Goal: Information Seeking & Learning: Check status

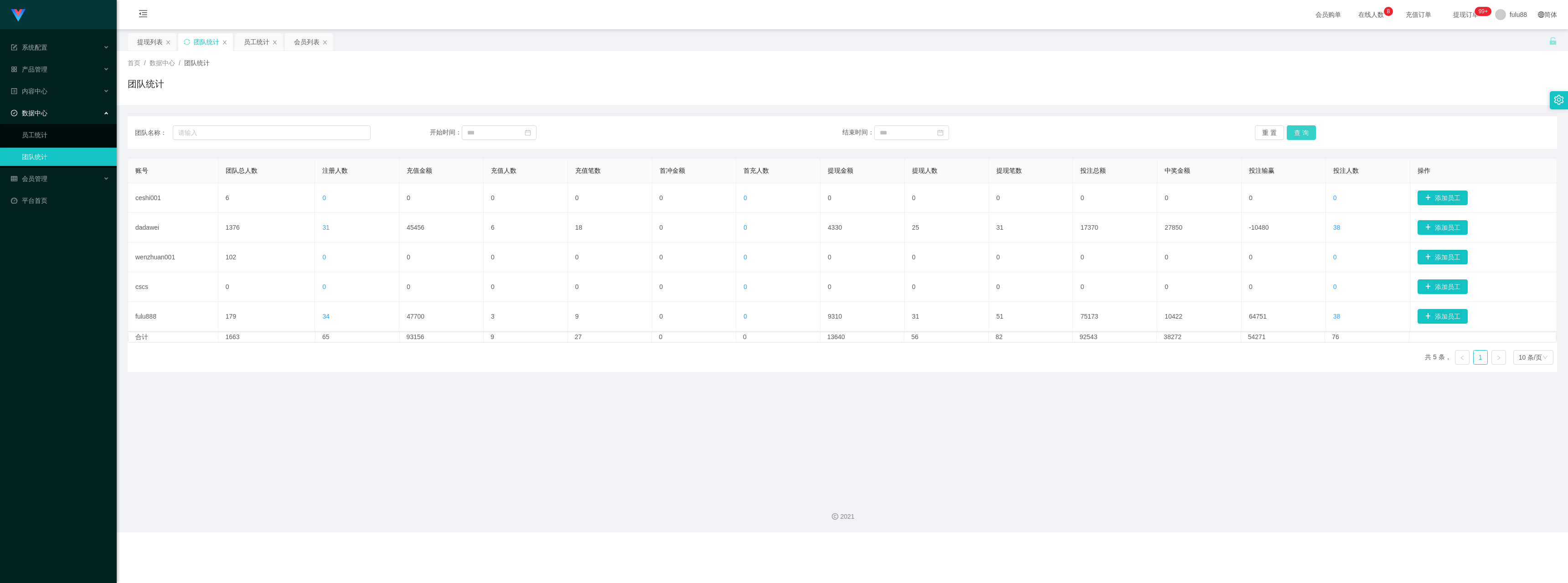
click at [1302, 131] on button "查 询" at bounding box center [1302, 133] width 29 height 15
click at [1302, 131] on button "查 询" at bounding box center [1302, 133] width 29 height 15
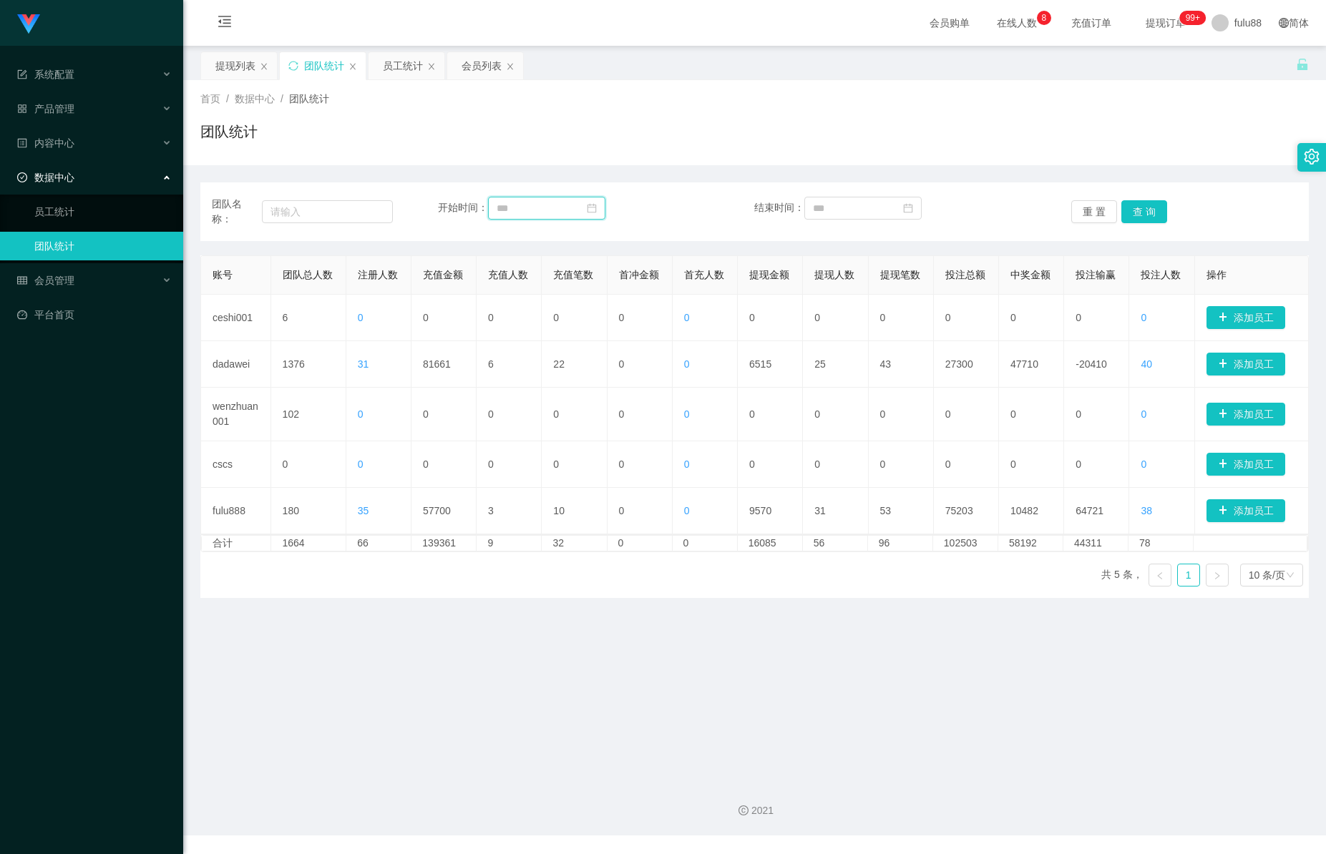
click at [544, 211] on input at bounding box center [546, 208] width 117 height 23
click at [609, 289] on div "1" at bounding box center [611, 286] width 17 height 17
type input "**********"
click at [846, 372] on div "26" at bounding box center [848, 371] width 17 height 17
type input "**********"
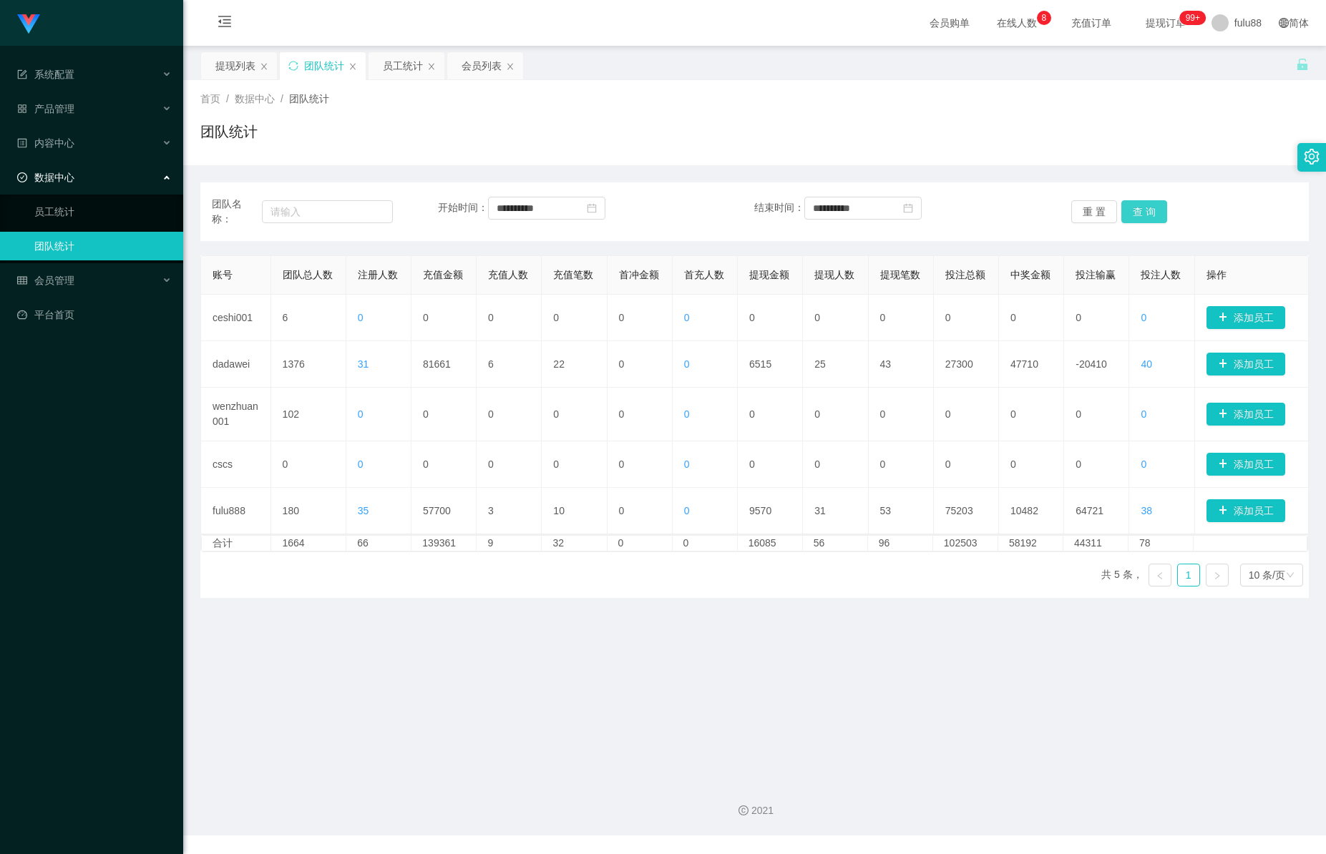
click at [1149, 209] on button "查 询" at bounding box center [1144, 211] width 46 height 23
click at [62, 199] on link "员工统计" at bounding box center [102, 211] width 137 height 29
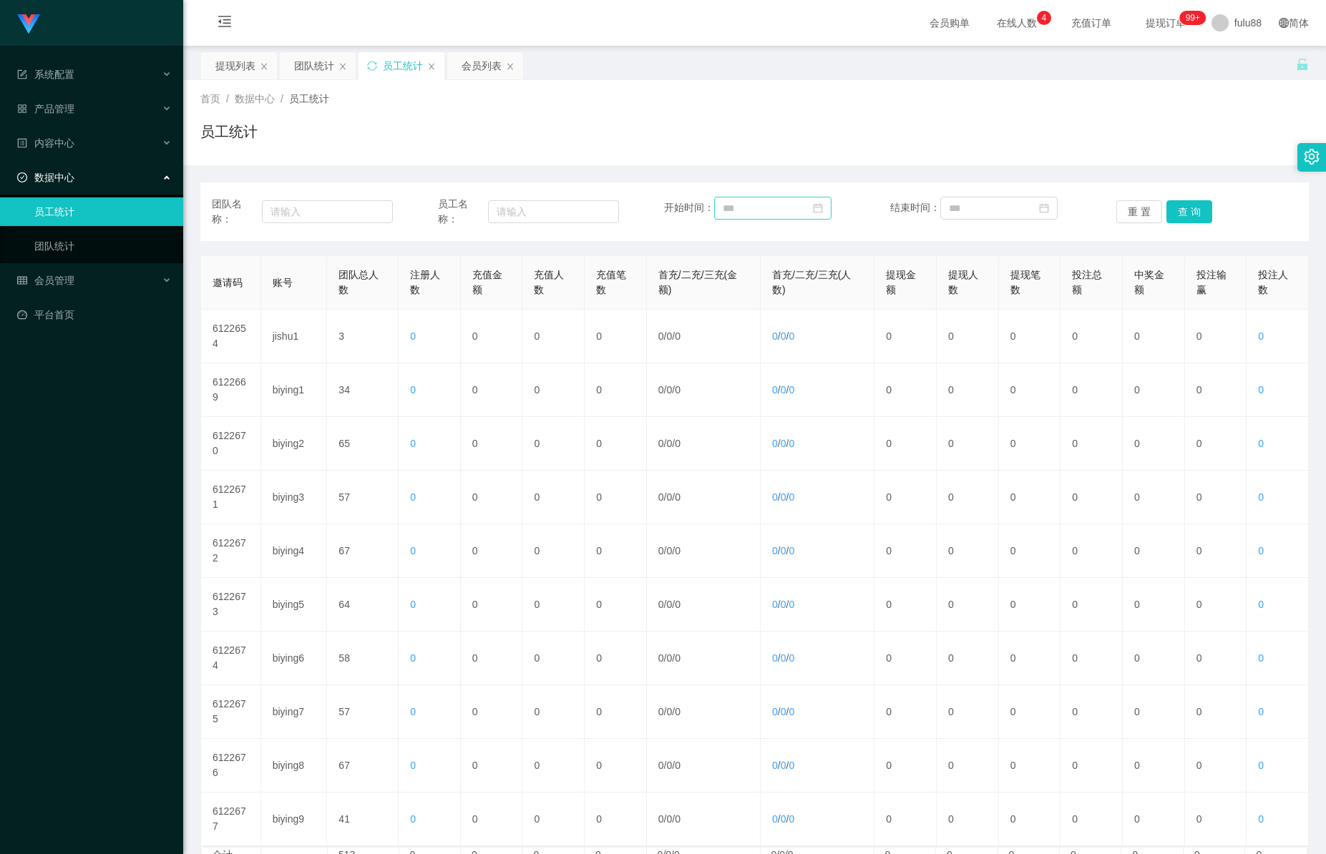
click at [813, 213] on icon "图标: calendar" at bounding box center [817, 208] width 9 height 9
click at [794, 307] on div "1" at bounding box center [786, 301] width 17 height 17
type input "**********"
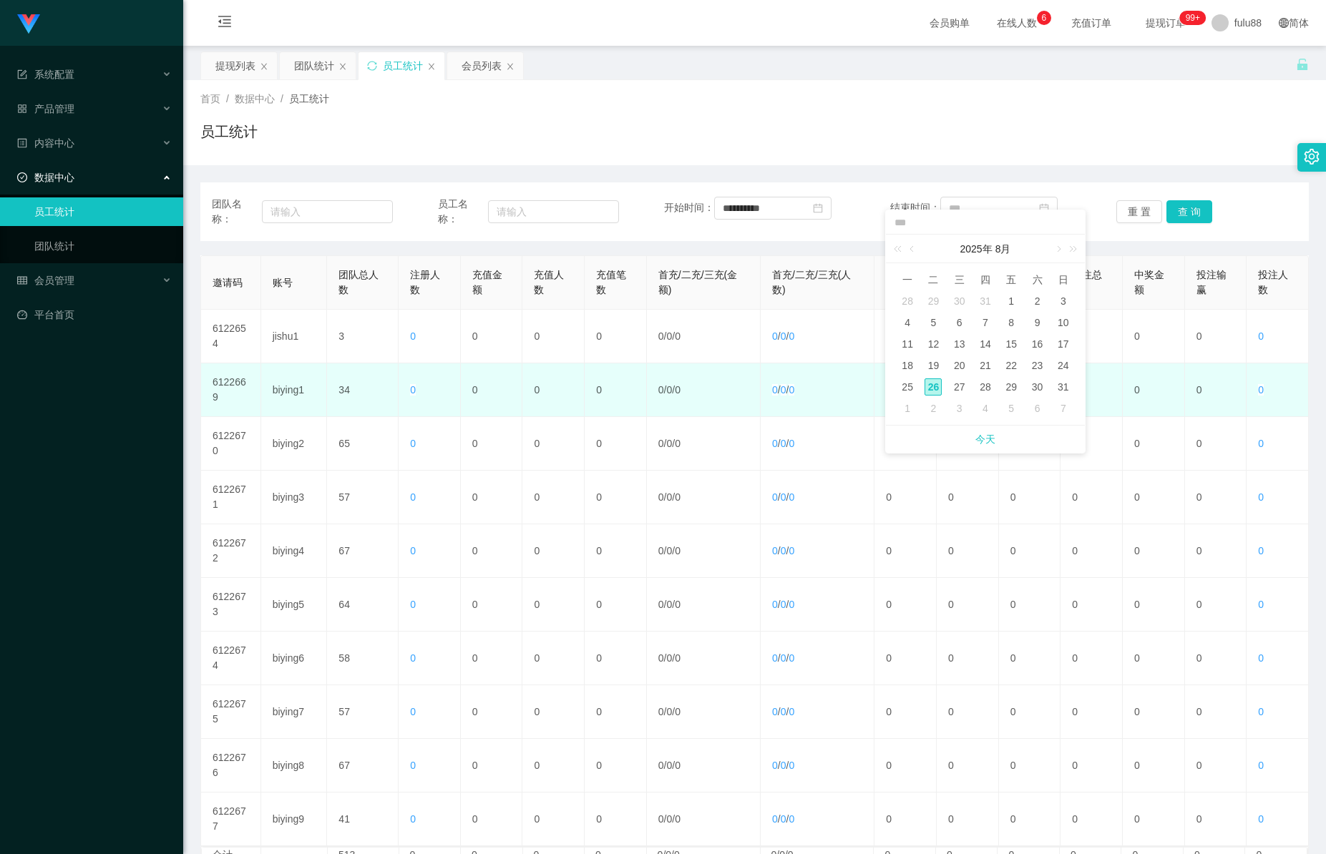
drag, startPoint x: 932, startPoint y: 382, endPoint x: 939, endPoint y: 378, distance: 8.0
click at [932, 382] on div "26" at bounding box center [932, 386] width 17 height 17
type input "**********"
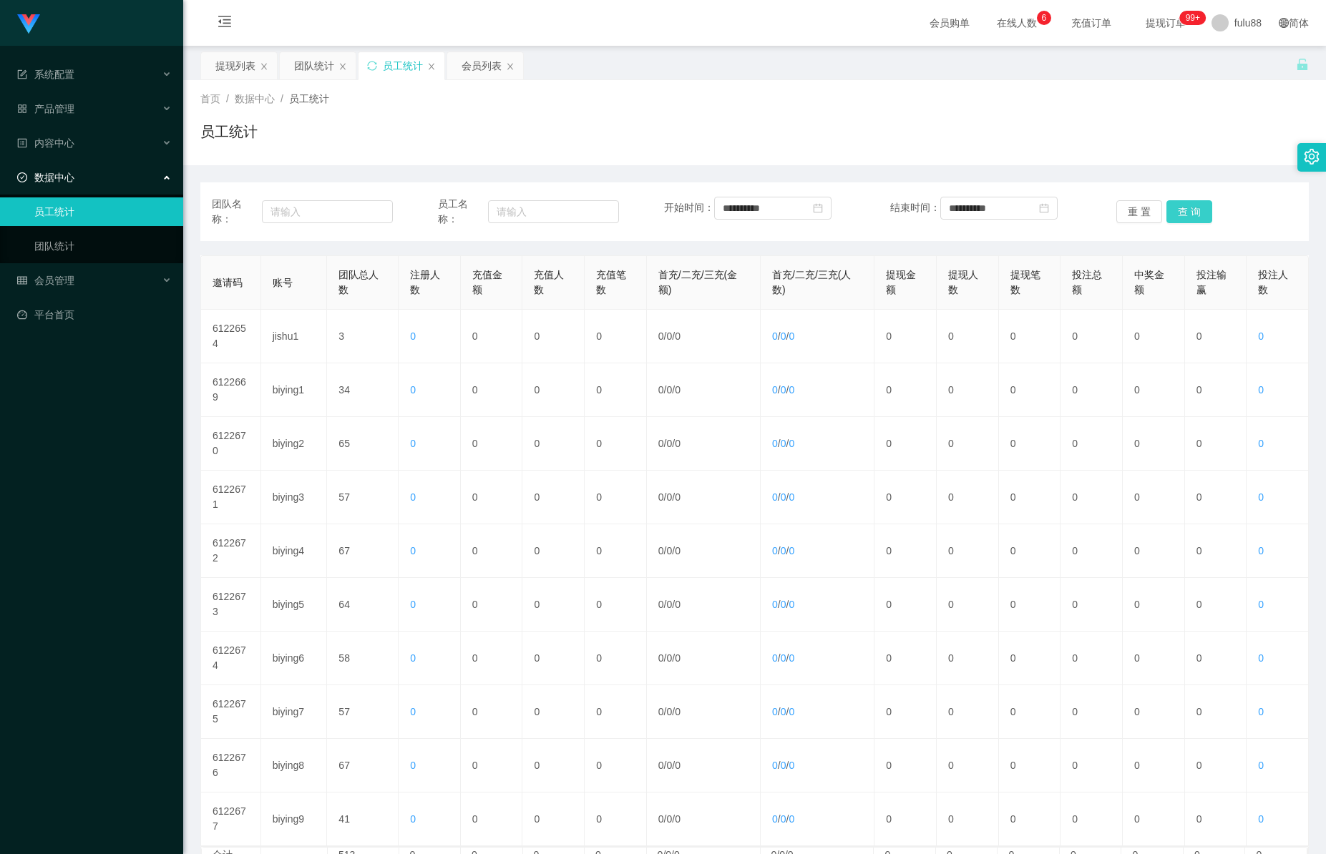
click at [1174, 217] on button "查 询" at bounding box center [1189, 211] width 46 height 23
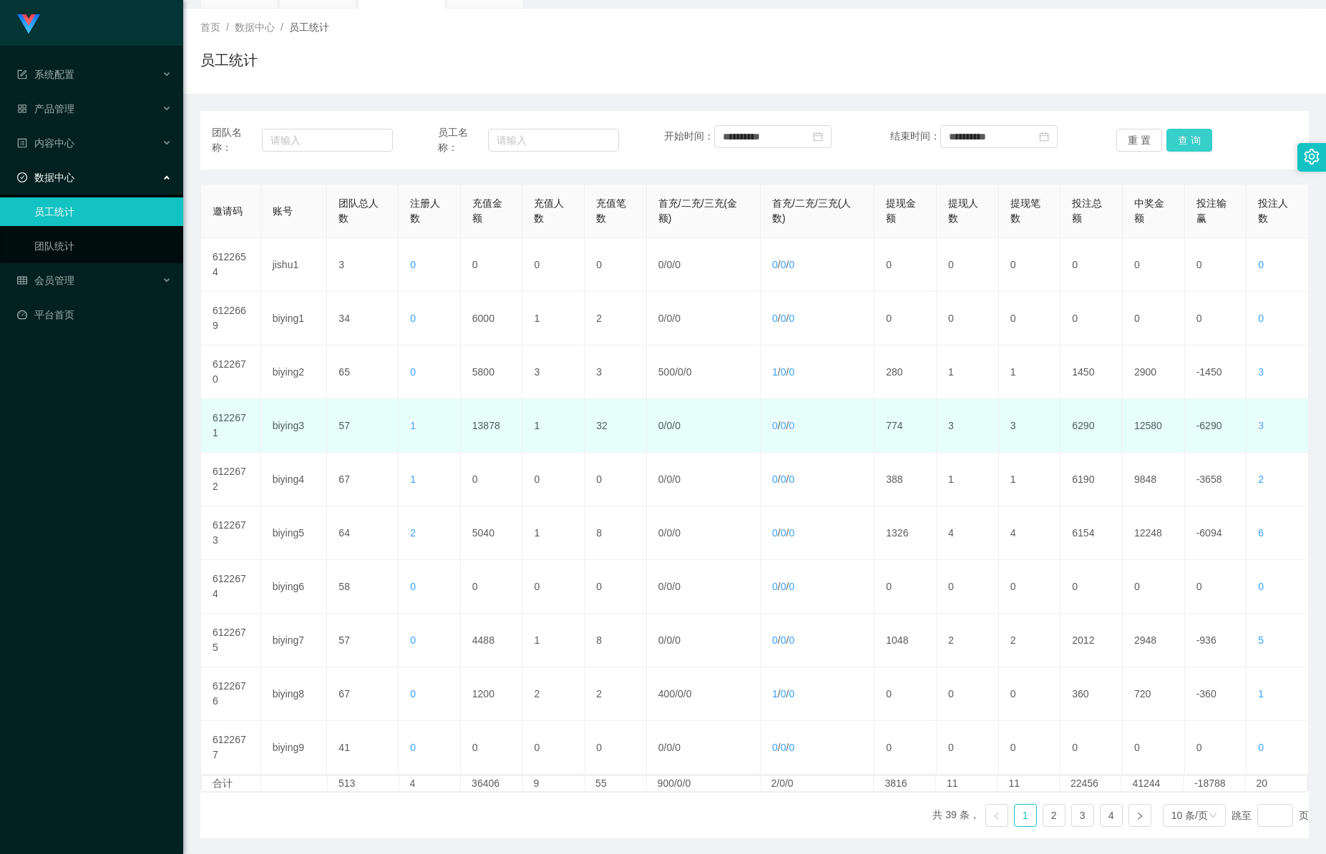
scroll to position [130, 0]
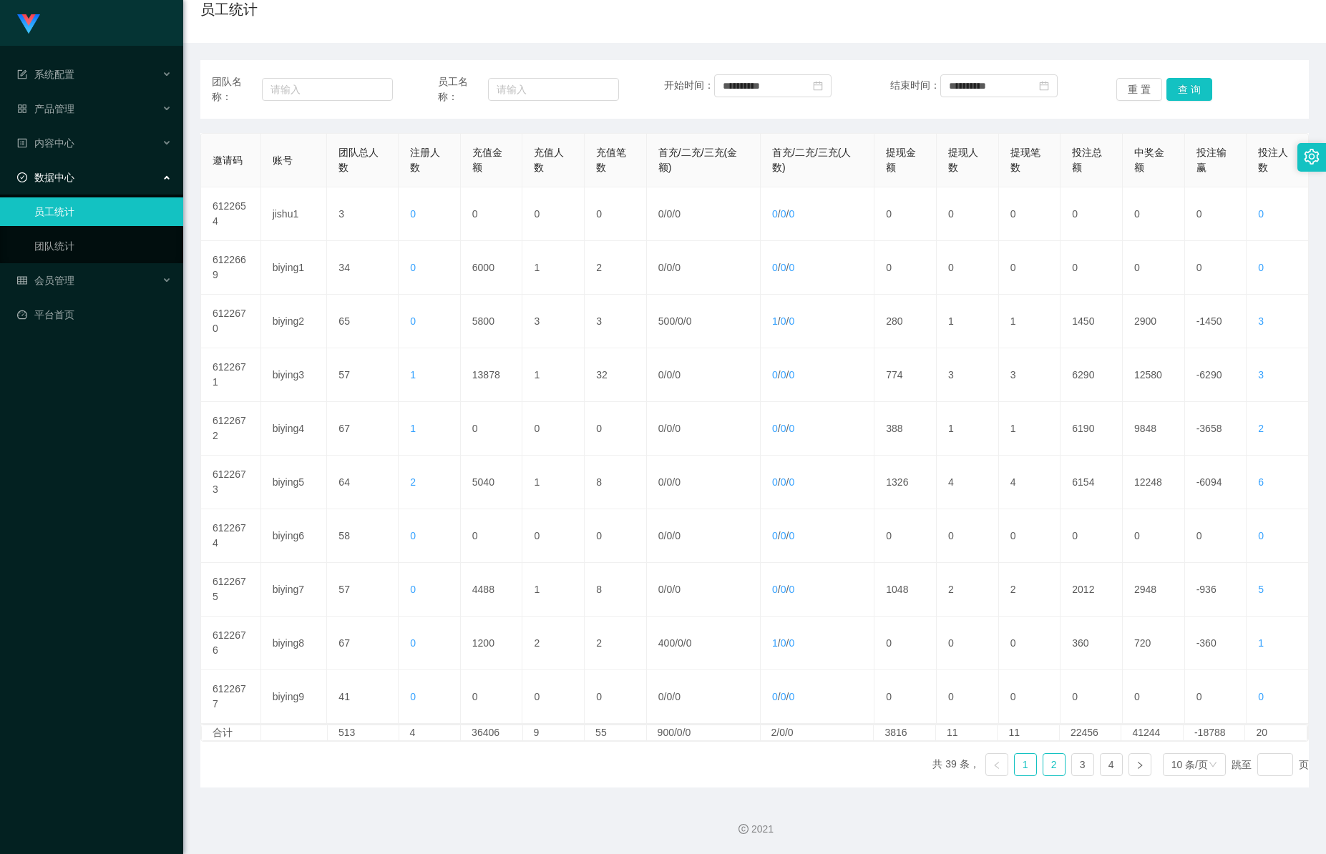
click at [1045, 764] on link "2" at bounding box center [1053, 764] width 21 height 21
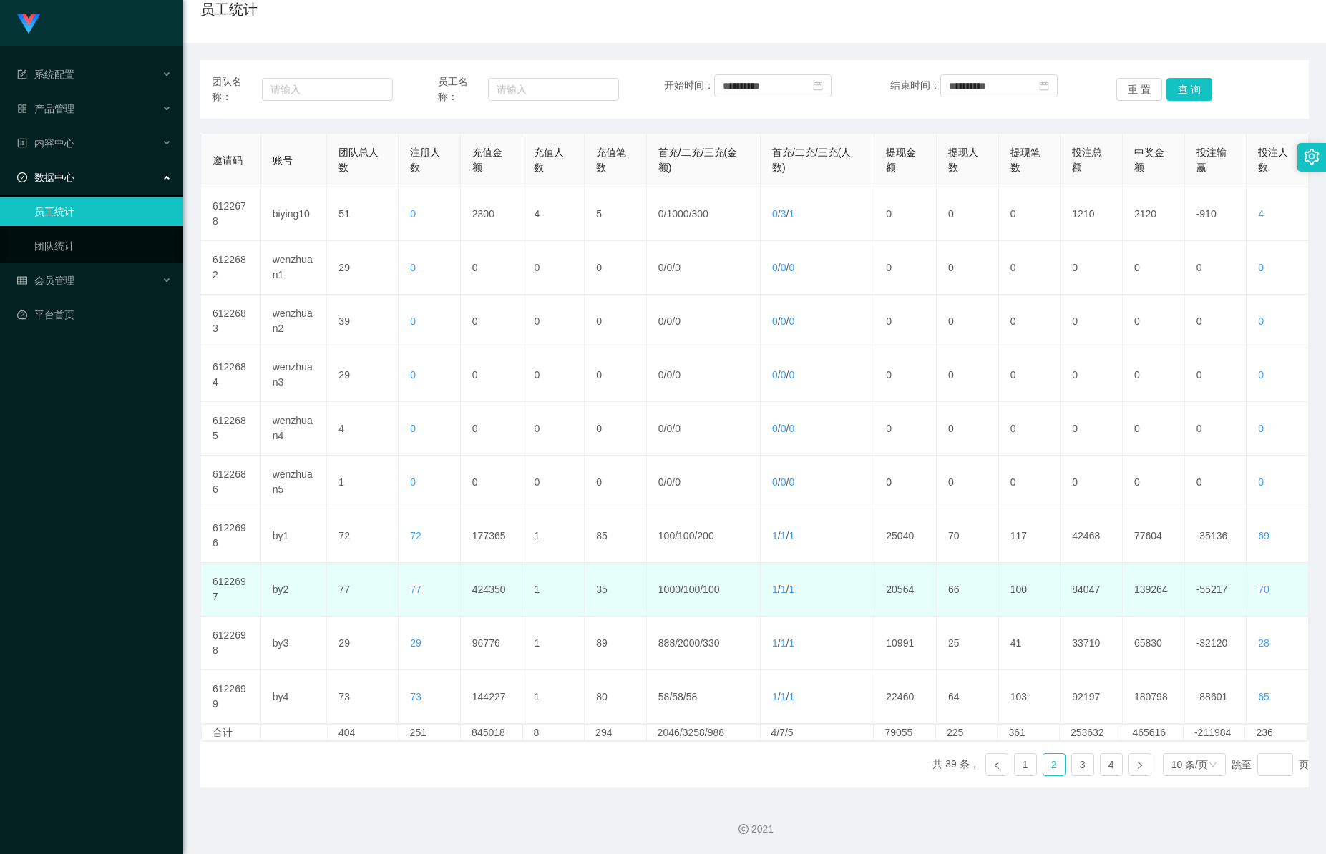
click at [487, 596] on td "424350" at bounding box center [492, 590] width 62 height 54
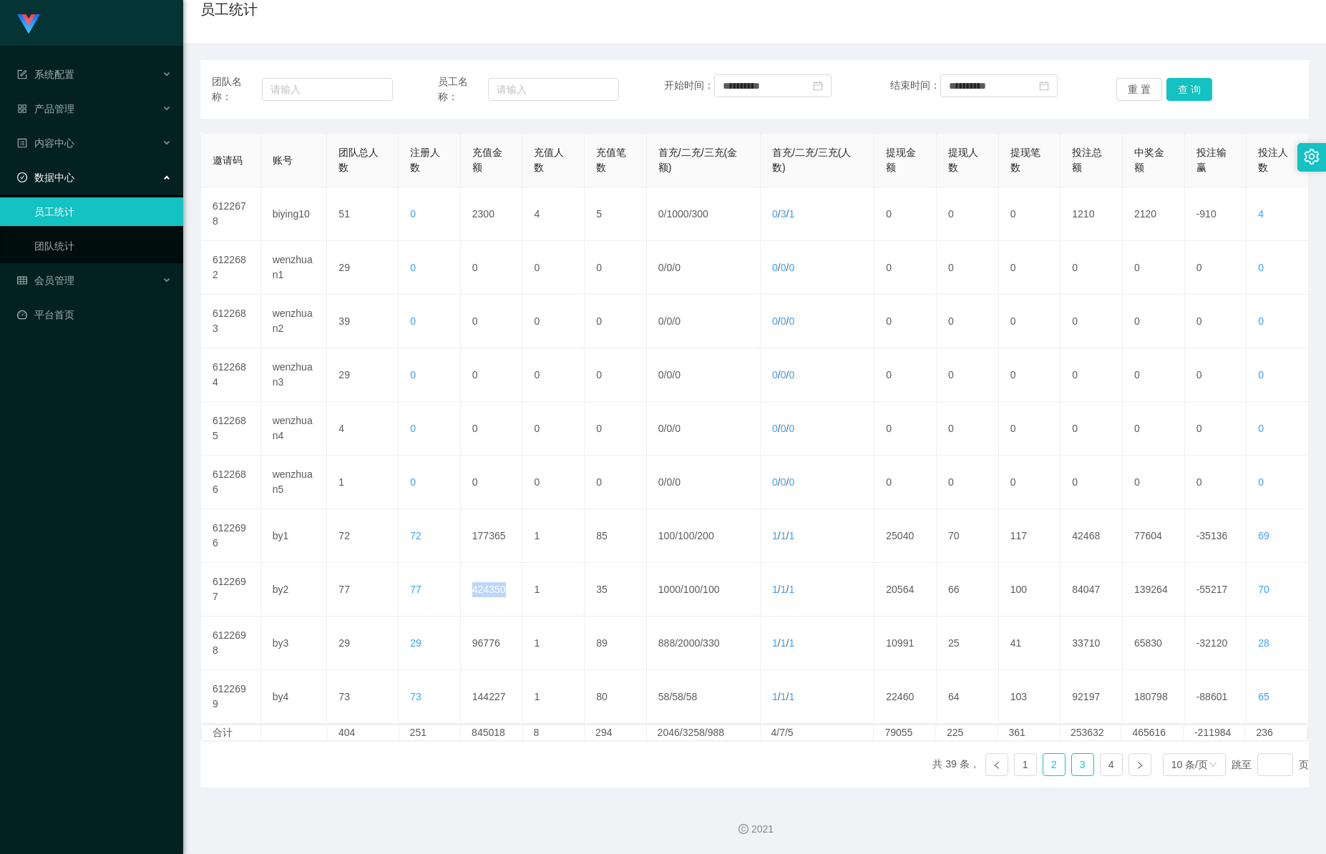
click at [1072, 761] on link "3" at bounding box center [1082, 764] width 21 height 21
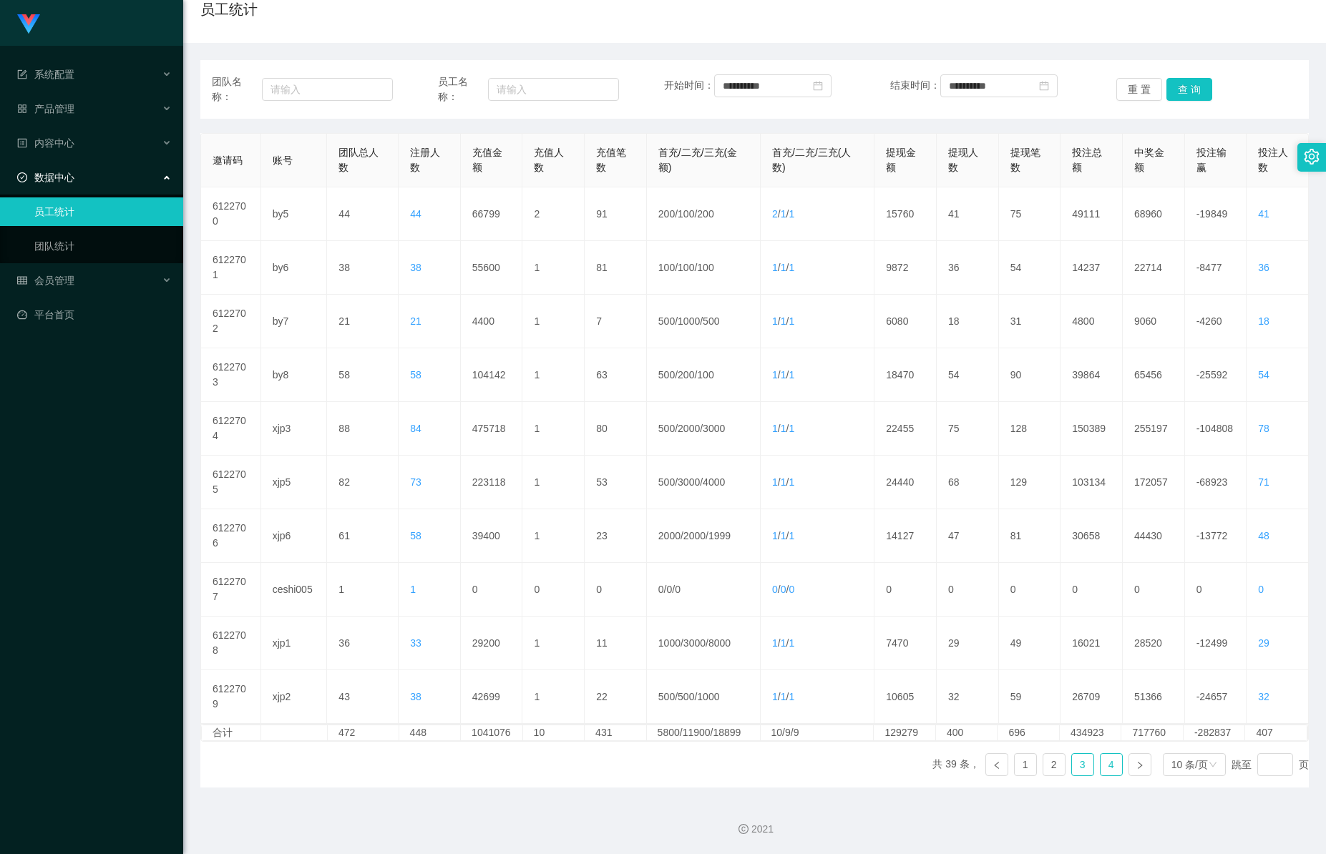
click at [1104, 773] on link "4" at bounding box center [1110, 764] width 21 height 21
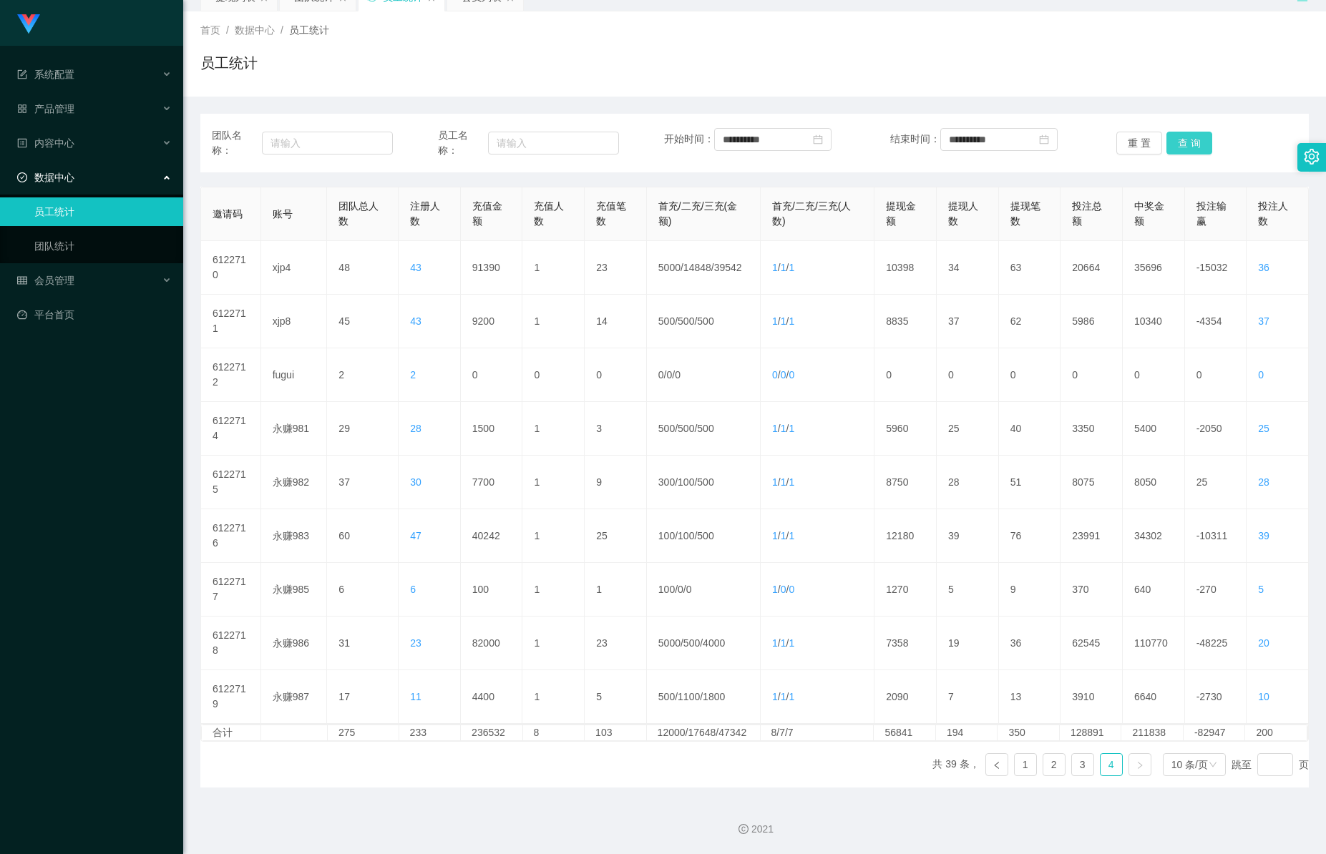
click at [1186, 135] on button "查 询" at bounding box center [1189, 143] width 46 height 23
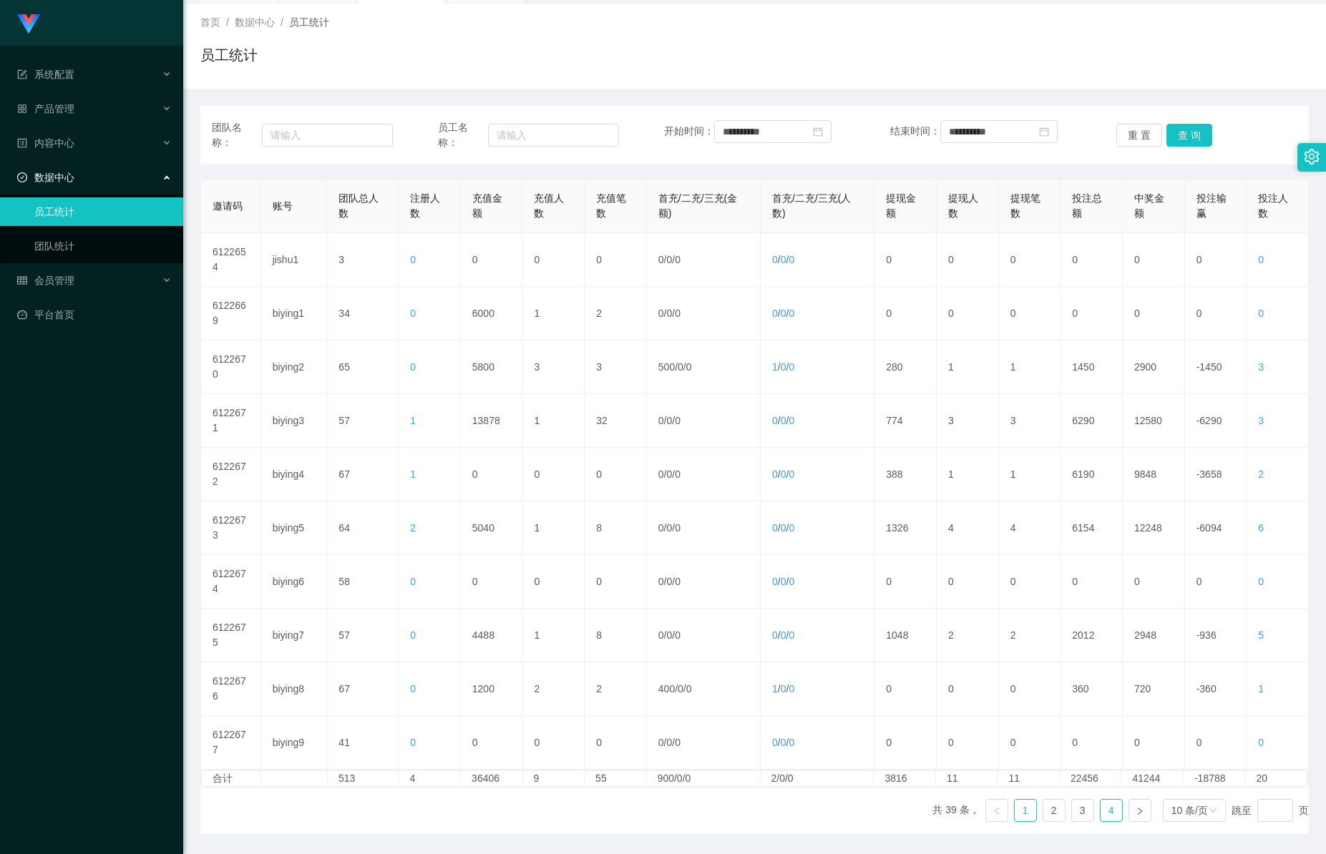
click at [1102, 821] on link "4" at bounding box center [1110, 810] width 21 height 21
